Goal: Task Accomplishment & Management: Manage account settings

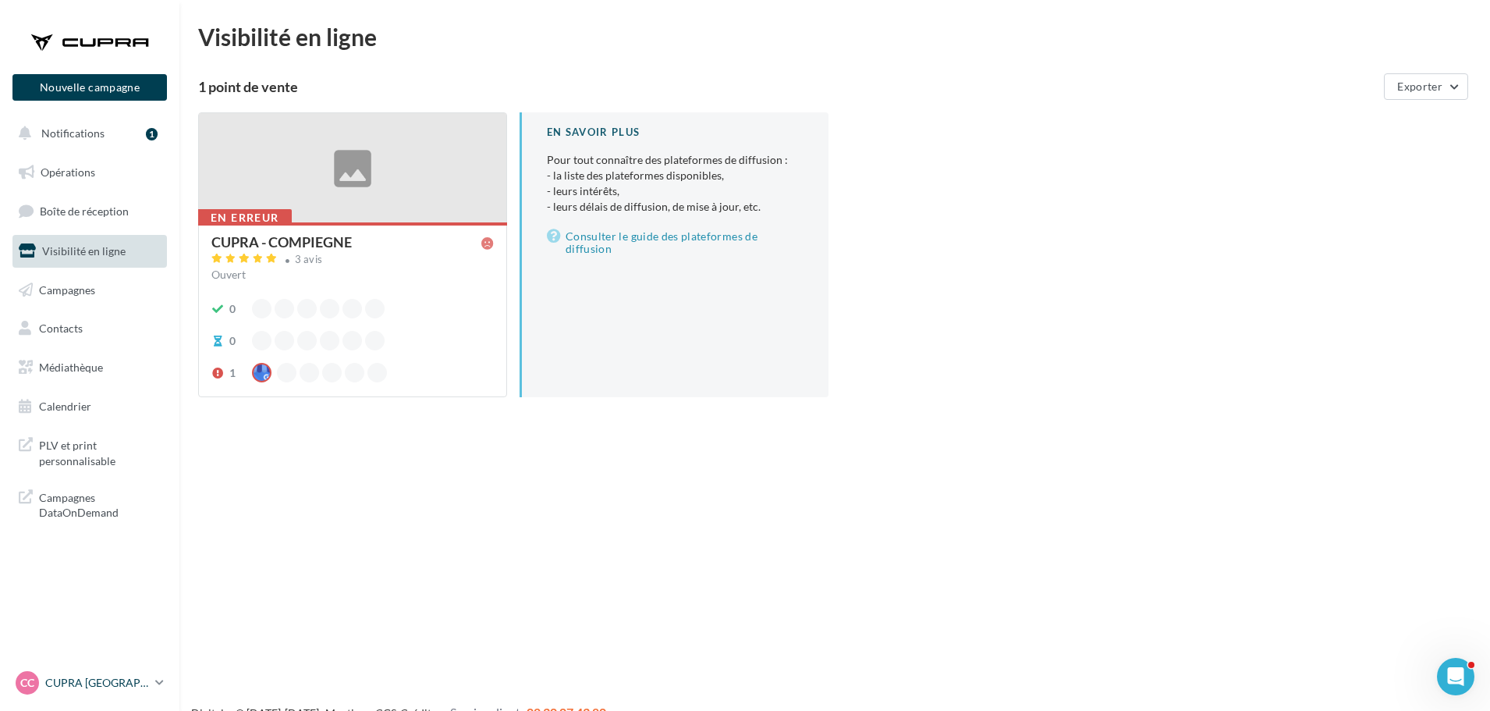
click at [151, 679] on link "CC CUPRA Compiègne cupra_compiegne" at bounding box center [89, 683] width 154 height 30
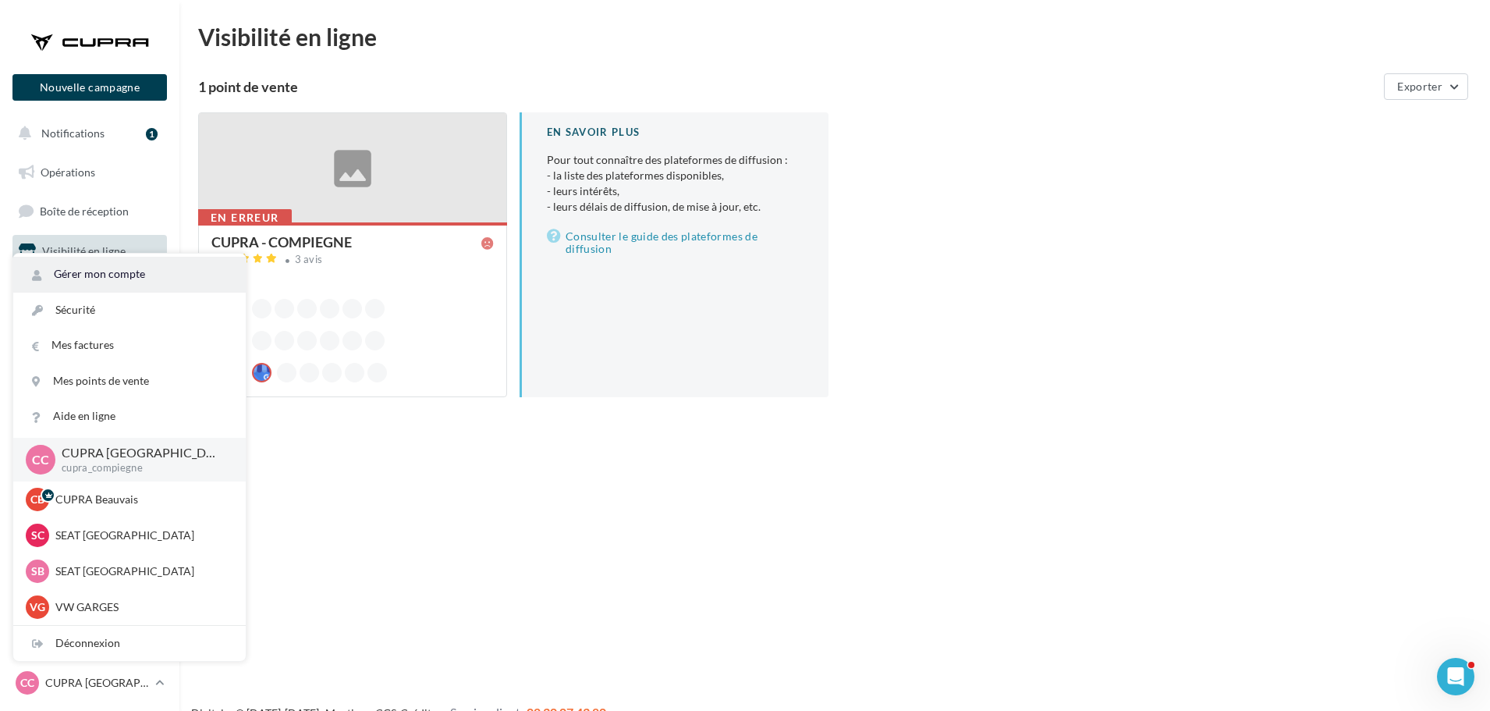
click at [126, 267] on link "Gérer mon compte" at bounding box center [129, 274] width 232 height 35
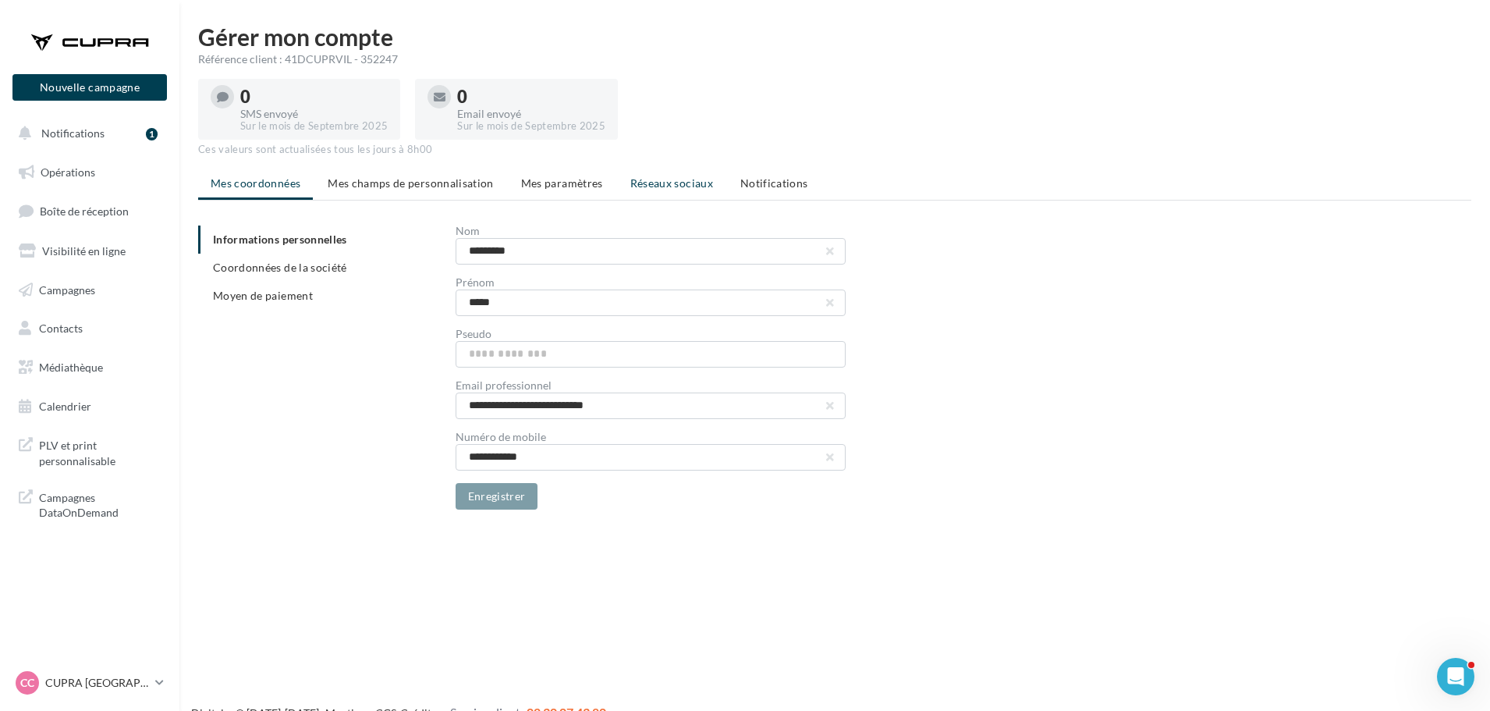
click at [675, 186] on span "Réseaux sociaux" at bounding box center [671, 182] width 83 height 13
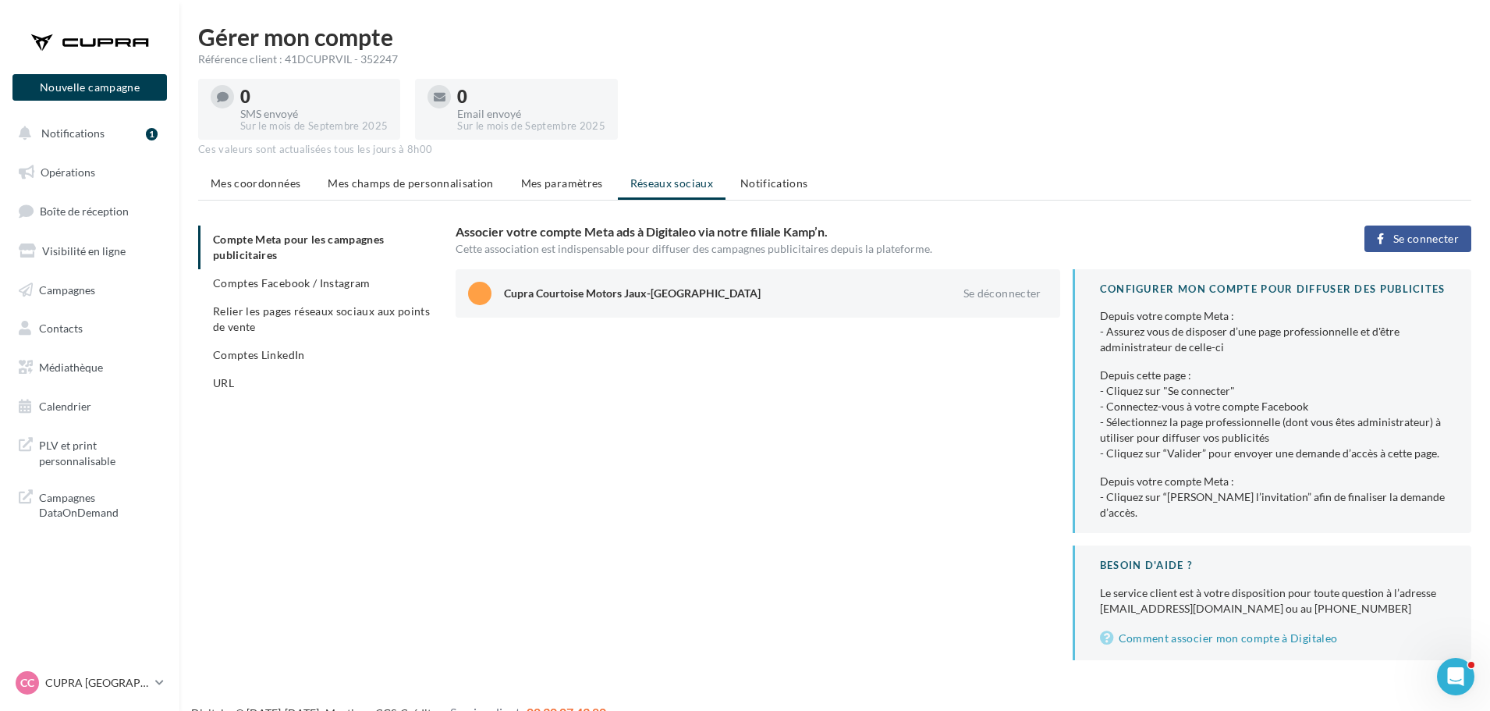
scroll to position [25, 0]
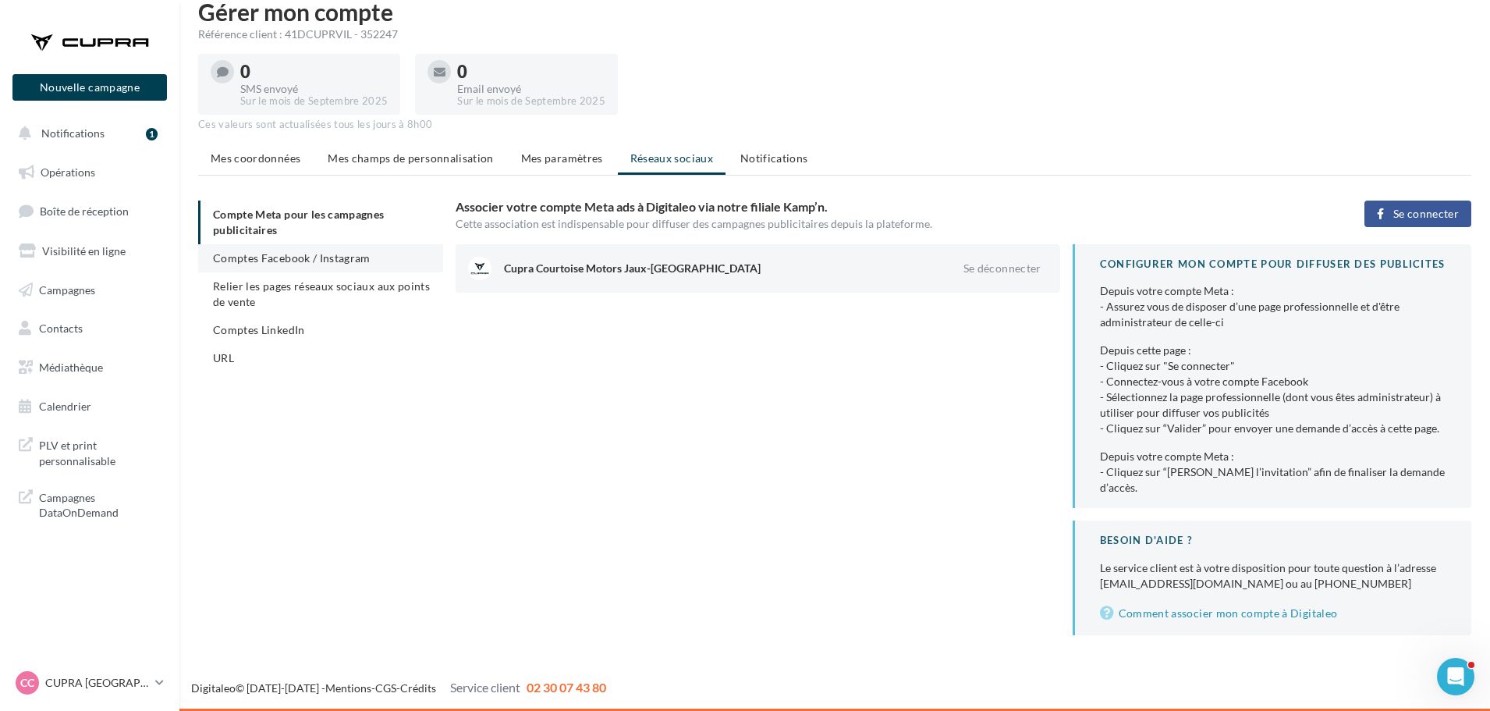
click at [273, 259] on span "Comptes Facebook / Instagram" at bounding box center [292, 257] width 158 height 13
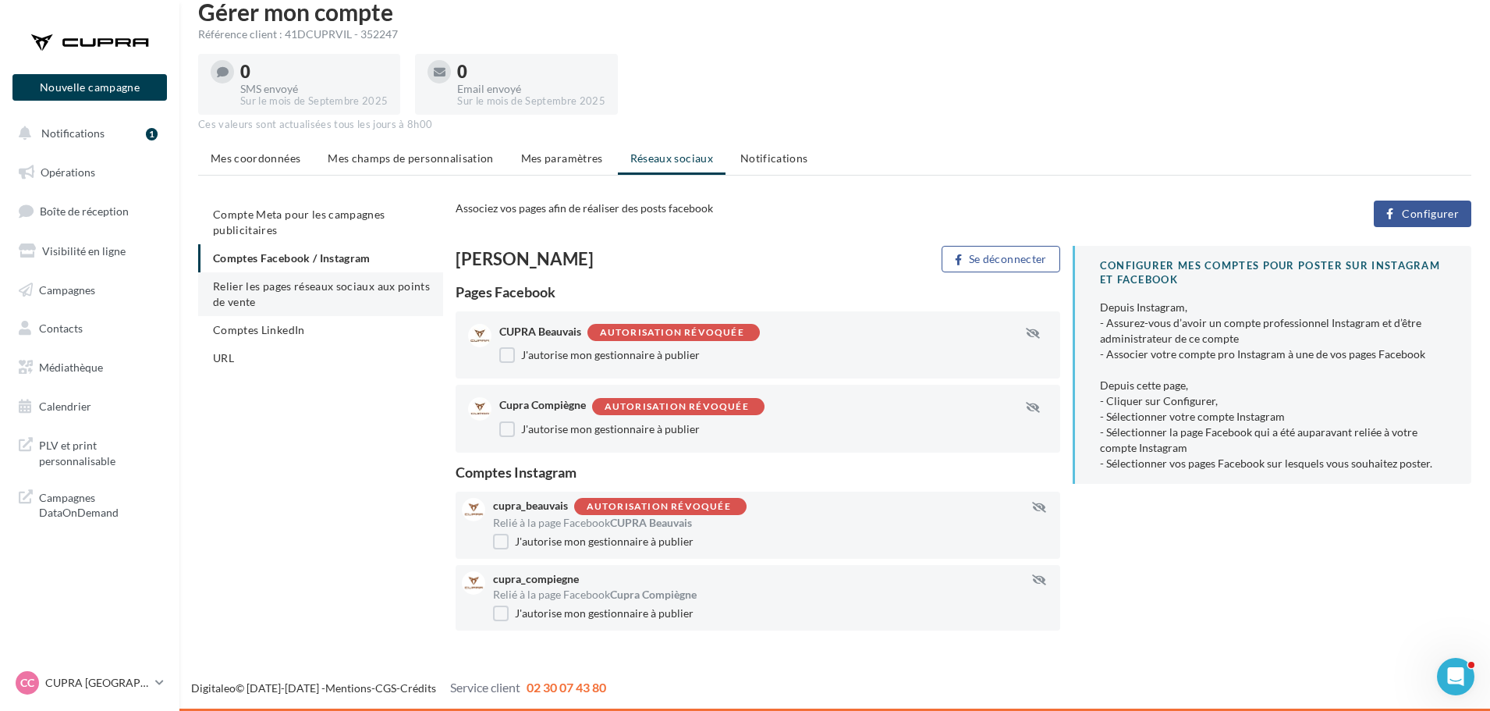
click at [270, 310] on li "Relier les pages réseaux sociaux aux points de vente" at bounding box center [320, 294] width 245 height 44
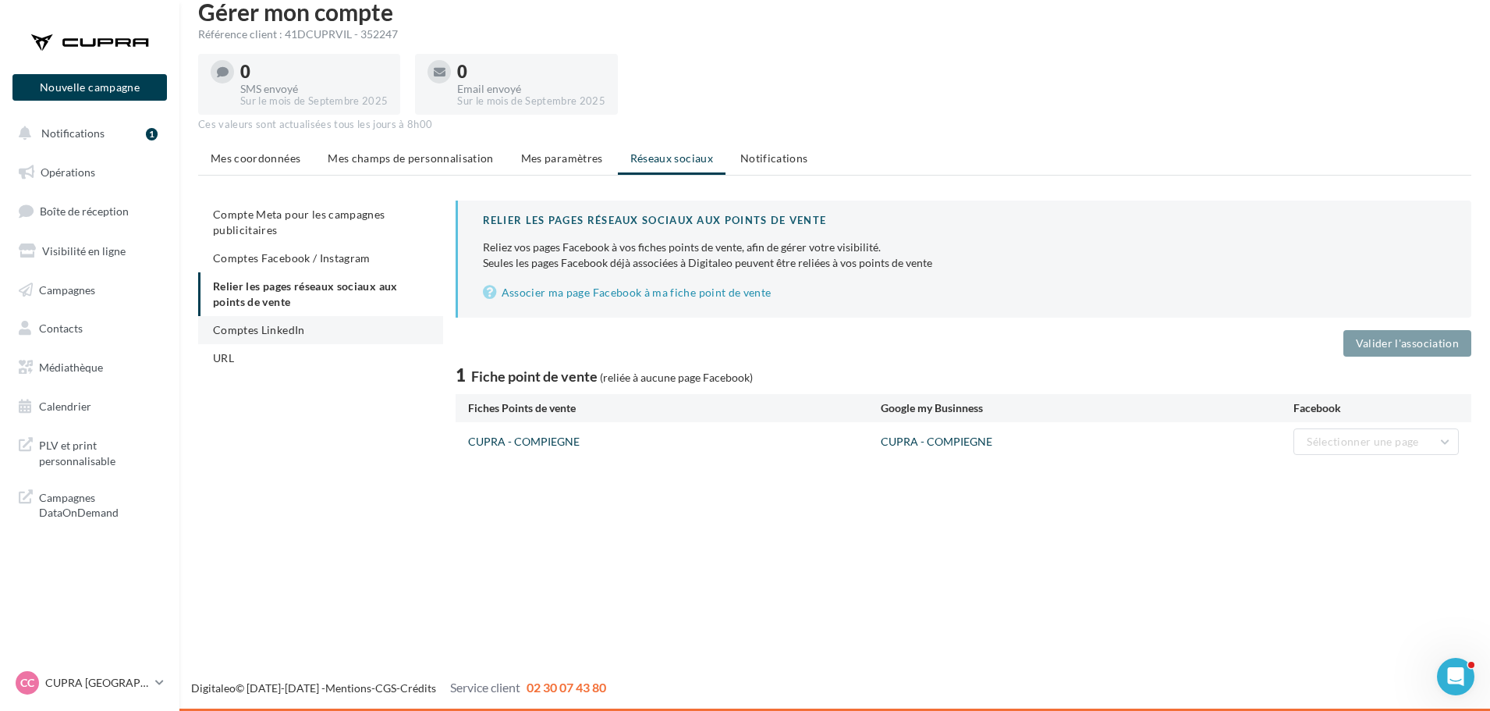
click at [270, 328] on span "Comptes LinkedIn" at bounding box center [259, 329] width 92 height 13
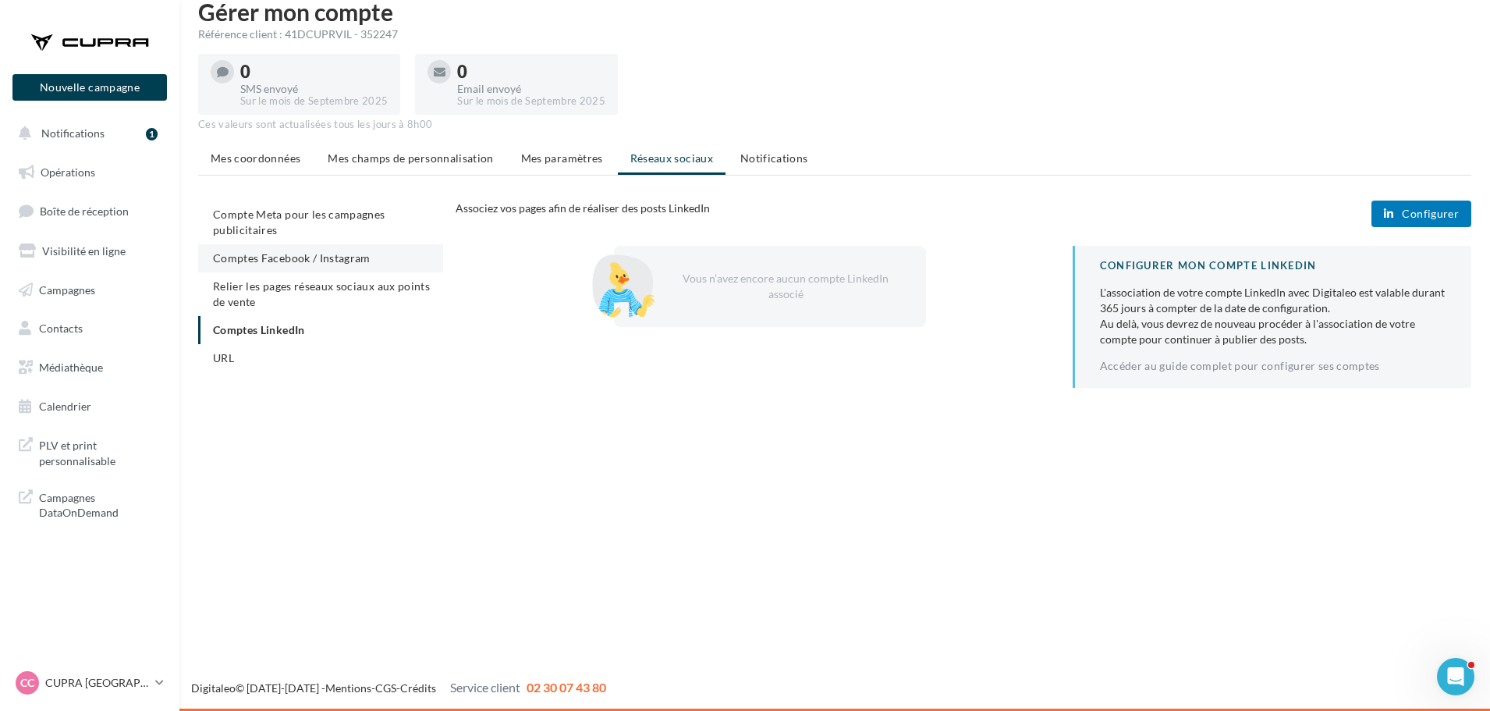
click at [252, 254] on span "Comptes Facebook / Instagram" at bounding box center [292, 257] width 158 height 13
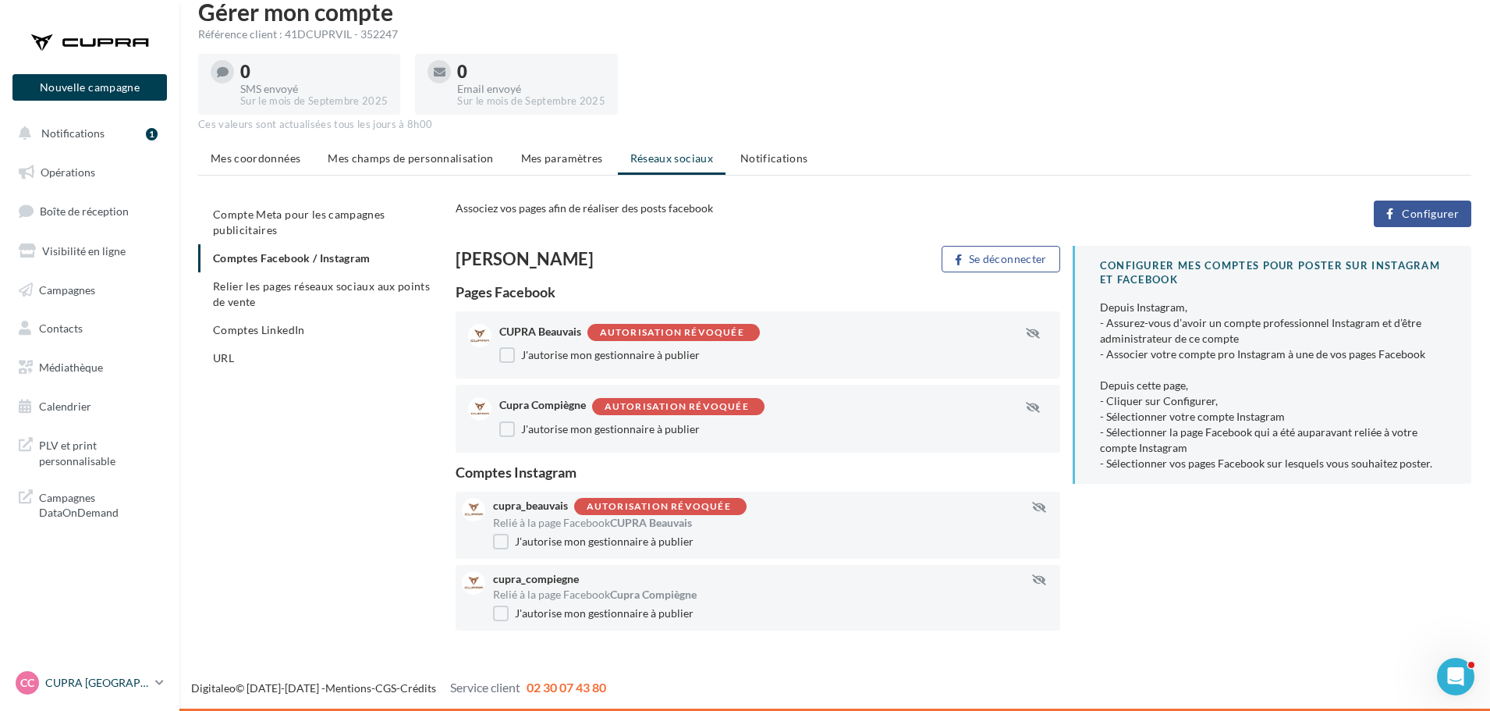
click at [149, 685] on p "CUPRA [GEOGRAPHIC_DATA]" at bounding box center [97, 683] width 104 height 16
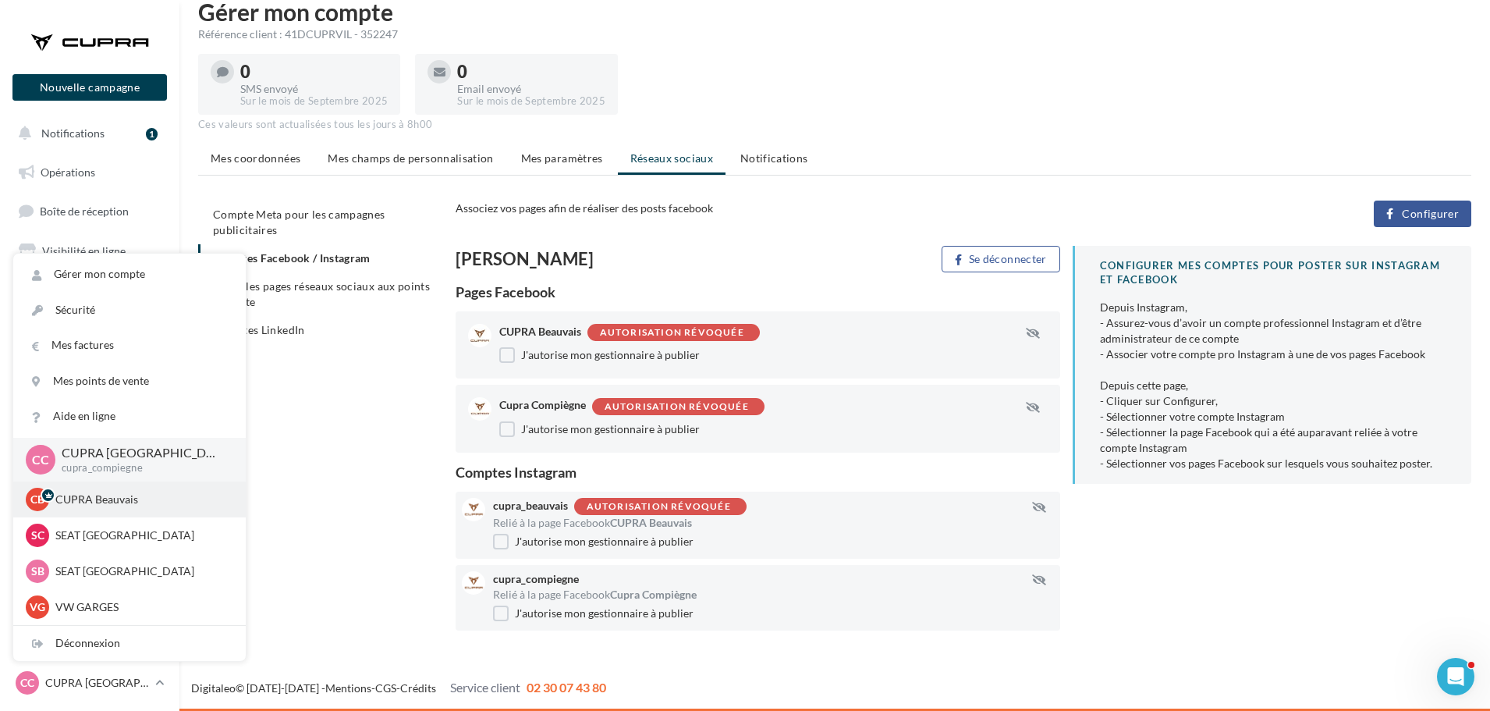
click at [140, 489] on div "CB CUPRA Beauvais cupra_beauvais" at bounding box center [129, 499] width 207 height 23
